Goal: Check status: Check status

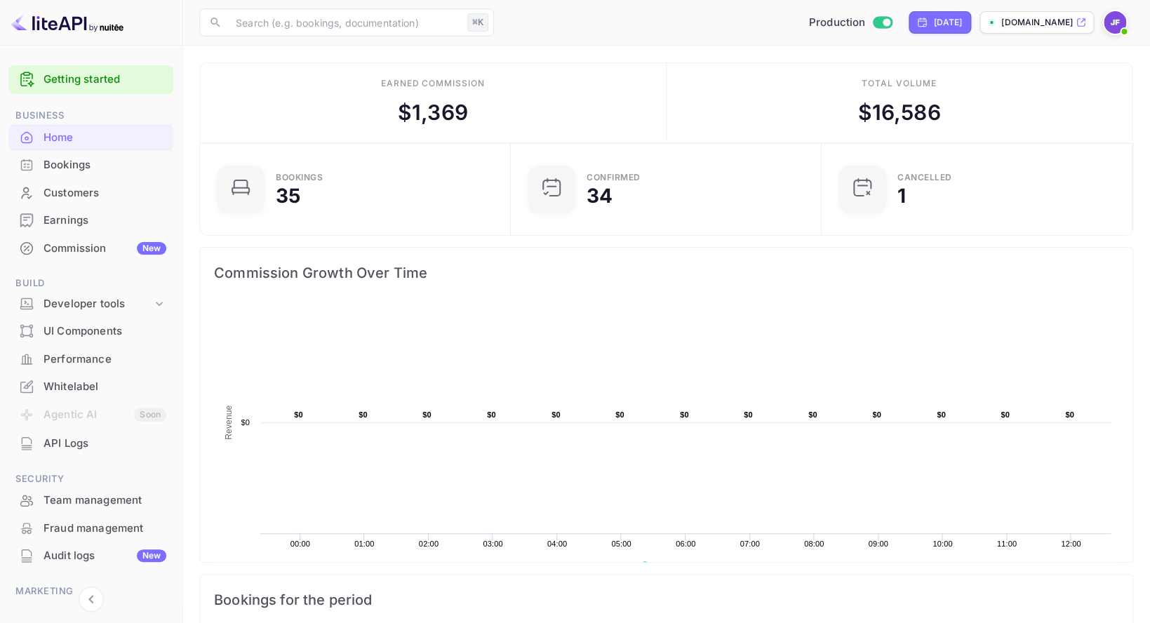
click at [74, 219] on div "Earnings" at bounding box center [105, 221] width 123 height 16
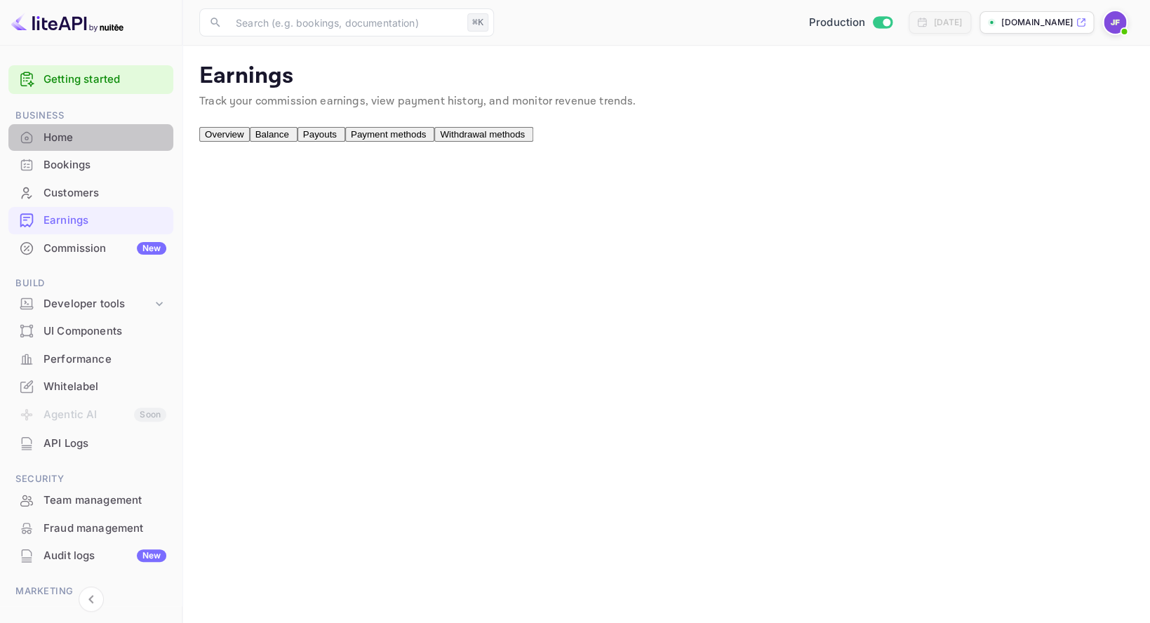
click at [65, 136] on div "Home" at bounding box center [105, 138] width 123 height 16
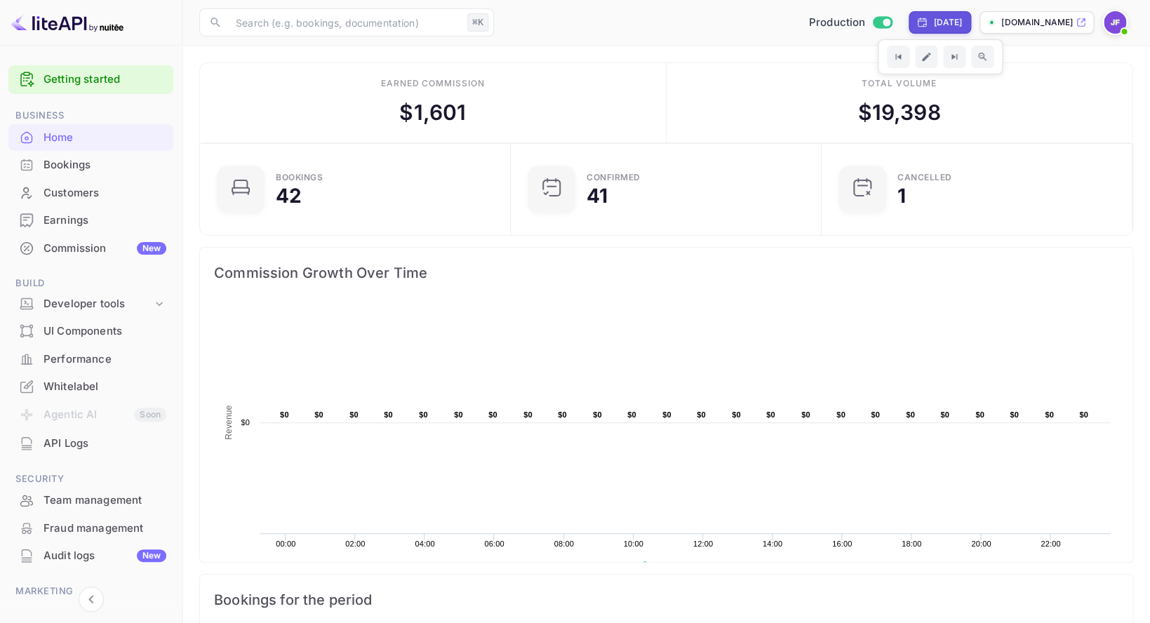
click at [933, 24] on div "[DATE]" at bounding box center [947, 22] width 29 height 13
select select "9"
select select "2025"
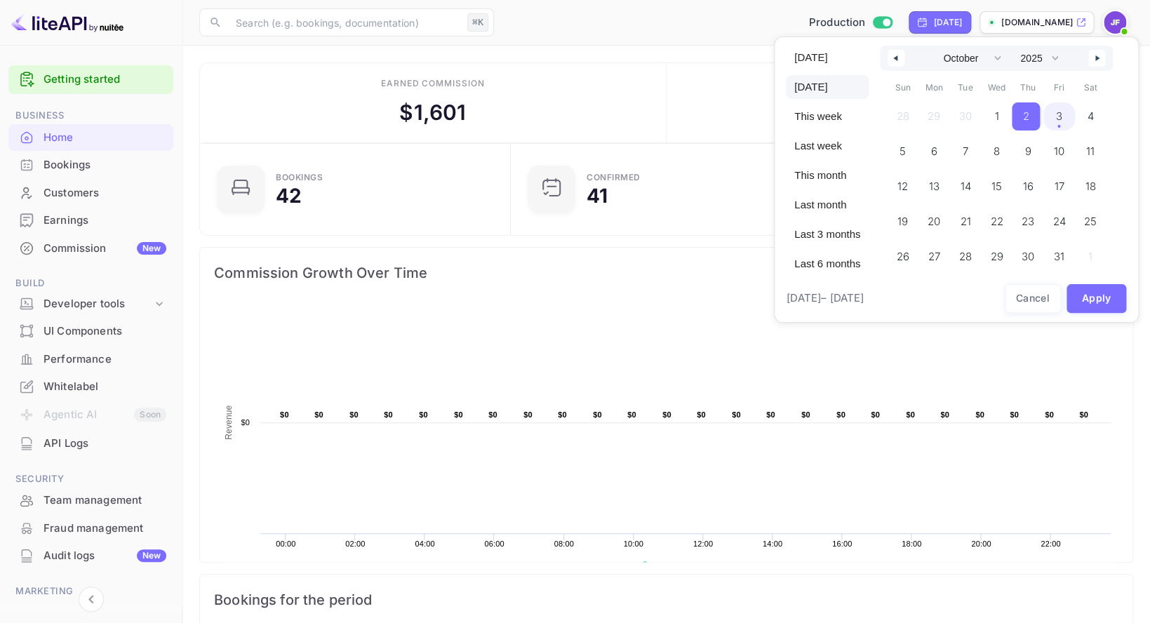
click at [1067, 119] on span "3" at bounding box center [1060, 116] width 32 height 28
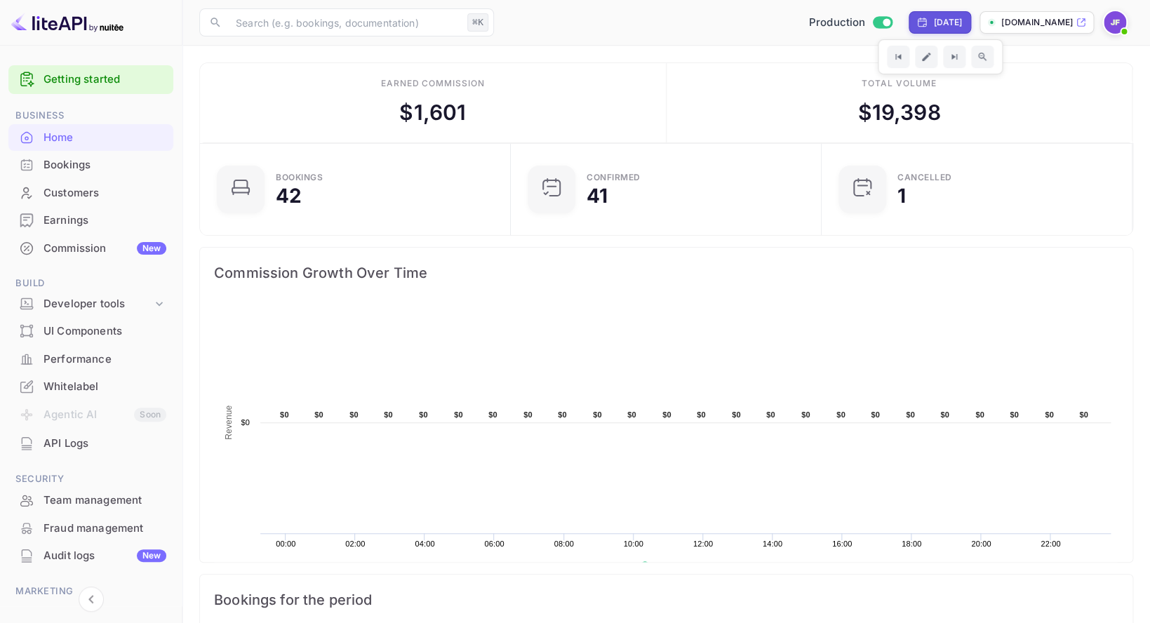
click at [933, 27] on div "[DATE]" at bounding box center [947, 22] width 29 height 13
select select "9"
select select "2025"
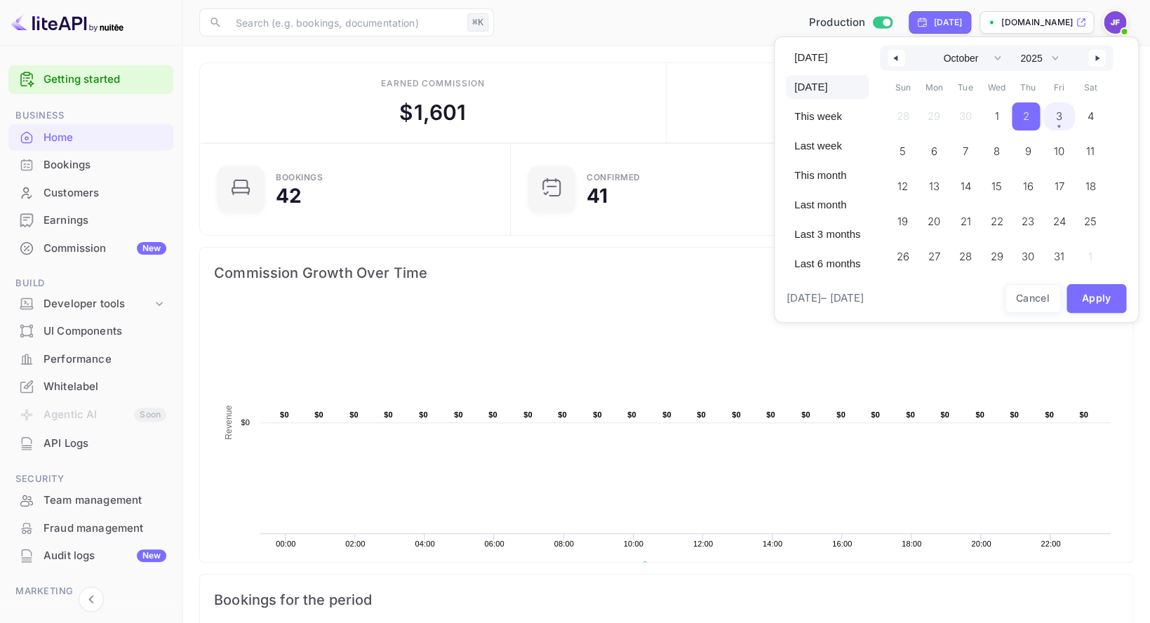
click at [1062, 117] on span "3" at bounding box center [1059, 116] width 6 height 25
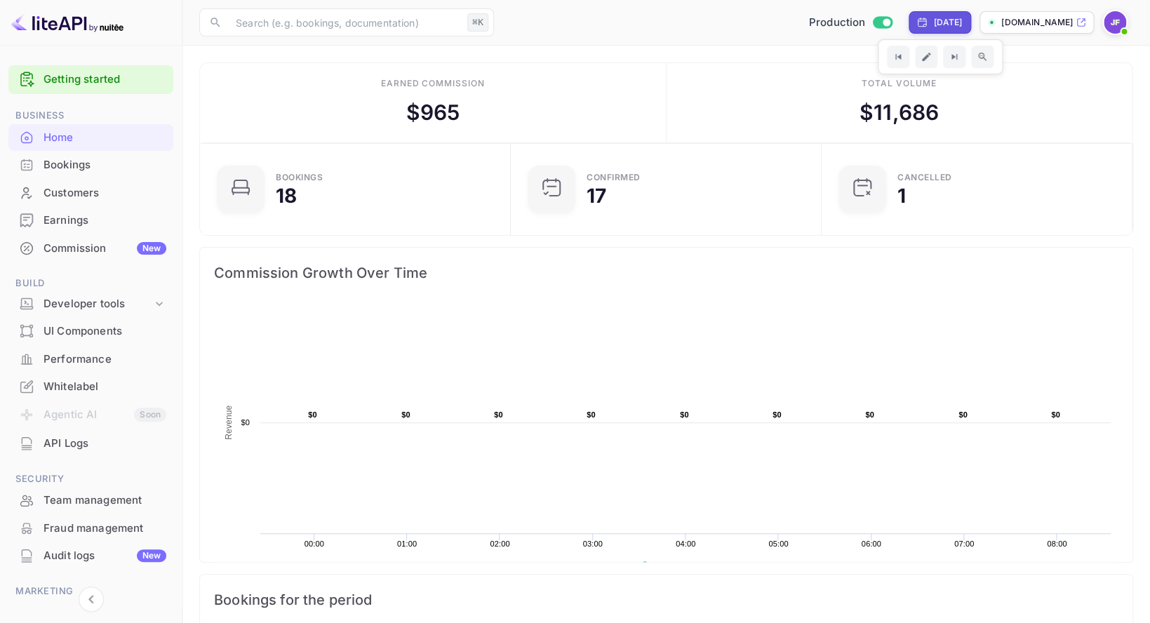
click at [928, 14] on div "[DATE]" at bounding box center [940, 22] width 62 height 22
select select "9"
select select "2025"
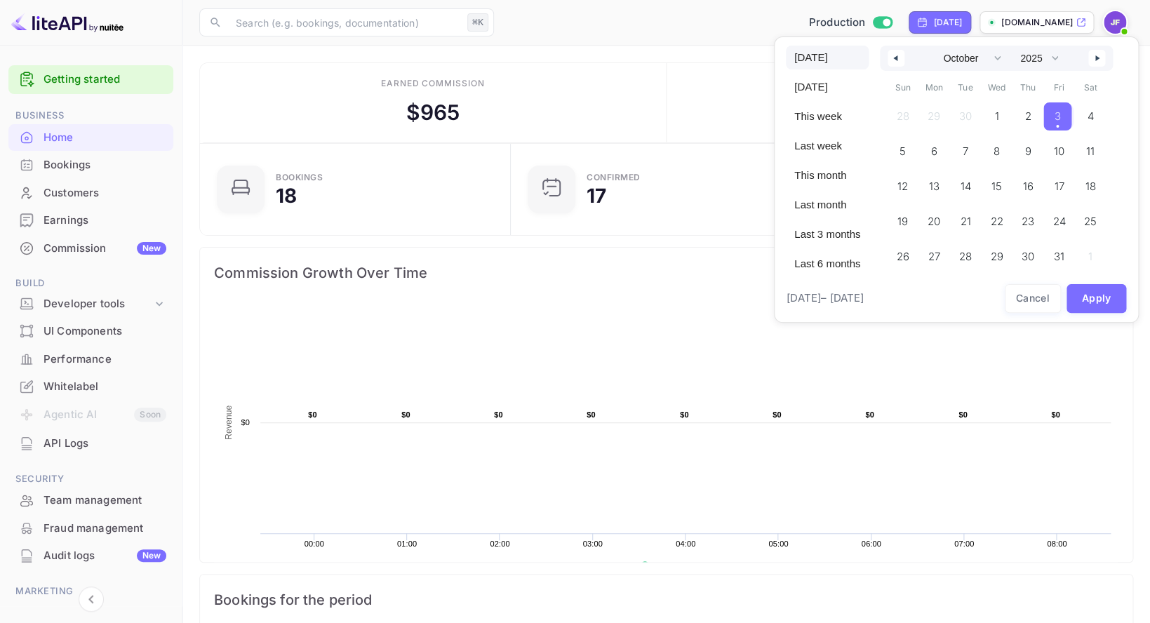
click at [904, 62] on button "button" at bounding box center [896, 58] width 17 height 17
click at [998, 119] on span "3" at bounding box center [997, 116] width 32 height 28
click at [1102, 58] on icon "button" at bounding box center [1099, 58] width 7 height 6
click at [1065, 122] on span "3" at bounding box center [1060, 116] width 32 height 28
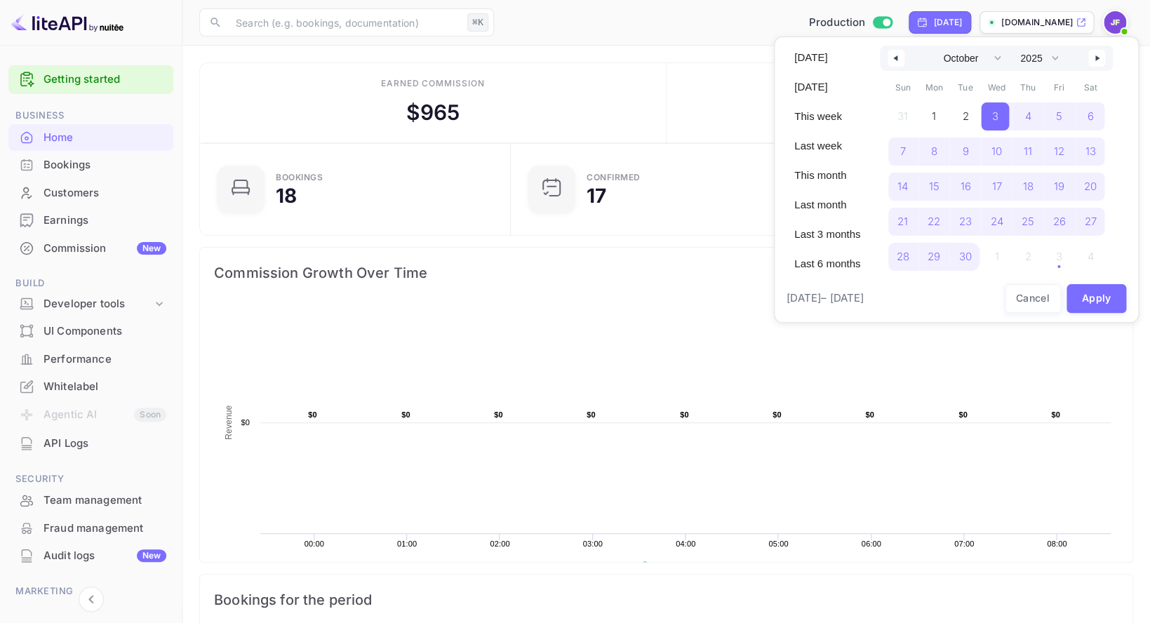
select select "8"
click at [1099, 300] on button "Apply" at bounding box center [1097, 298] width 60 height 29
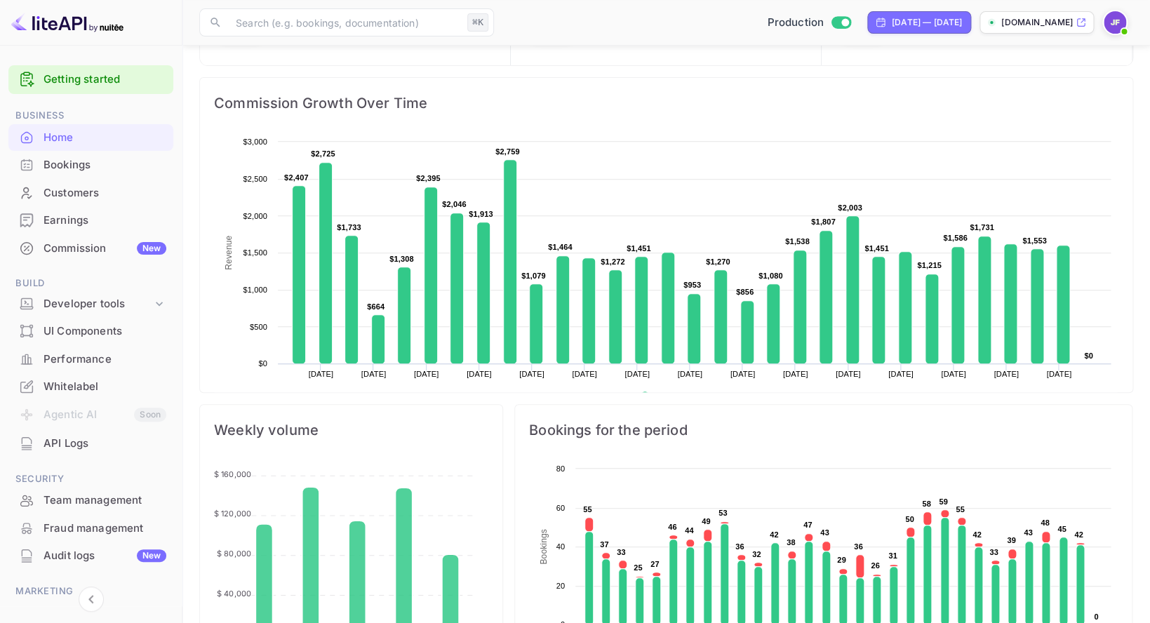
scroll to position [168, 0]
